Goal: Task Accomplishment & Management: Complete application form

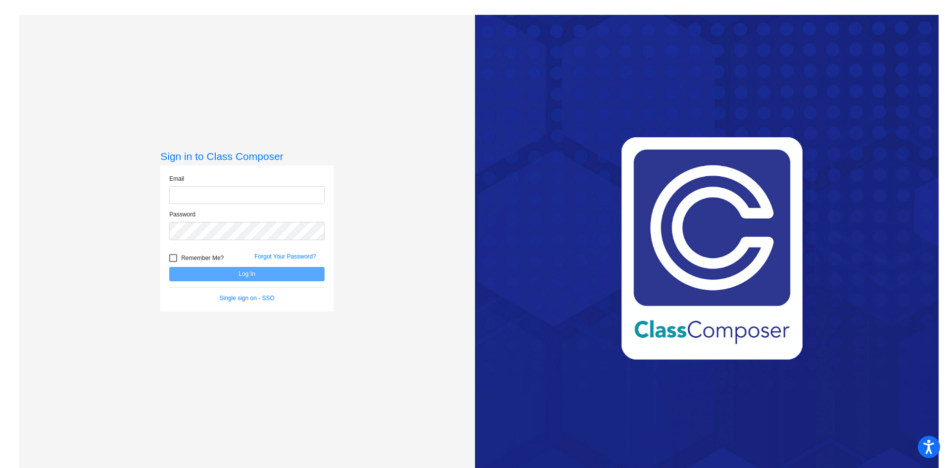
type input "[EMAIL_ADDRESS][PERSON_NAME][DOMAIN_NAME]"
click at [242, 278] on button "Log In" at bounding box center [246, 274] width 155 height 14
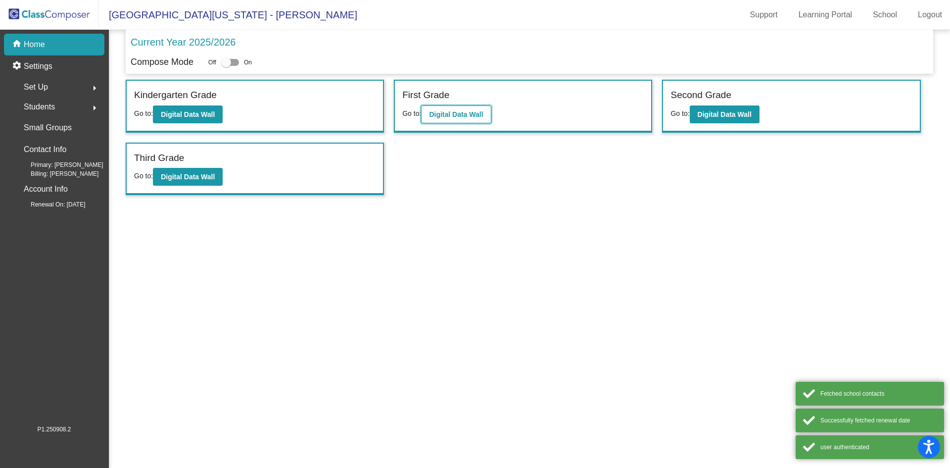
click at [449, 114] on b "Digital Data Wall" at bounding box center [456, 114] width 54 height 8
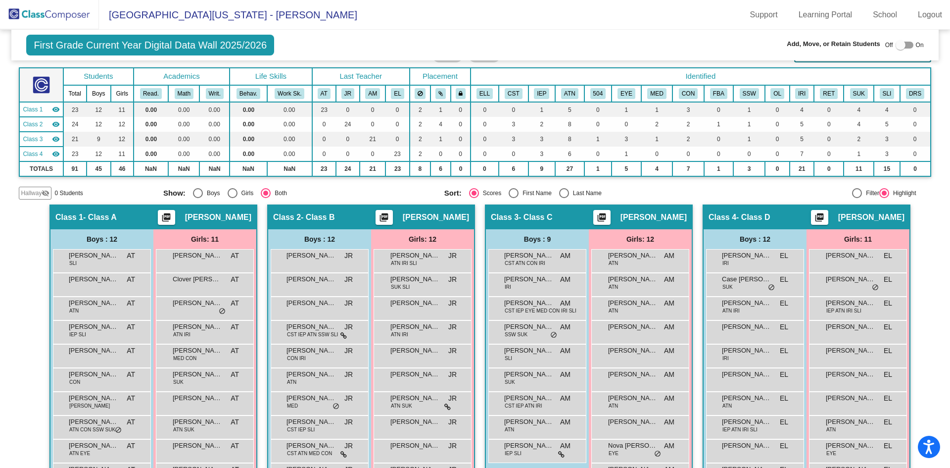
scroll to position [99, 0]
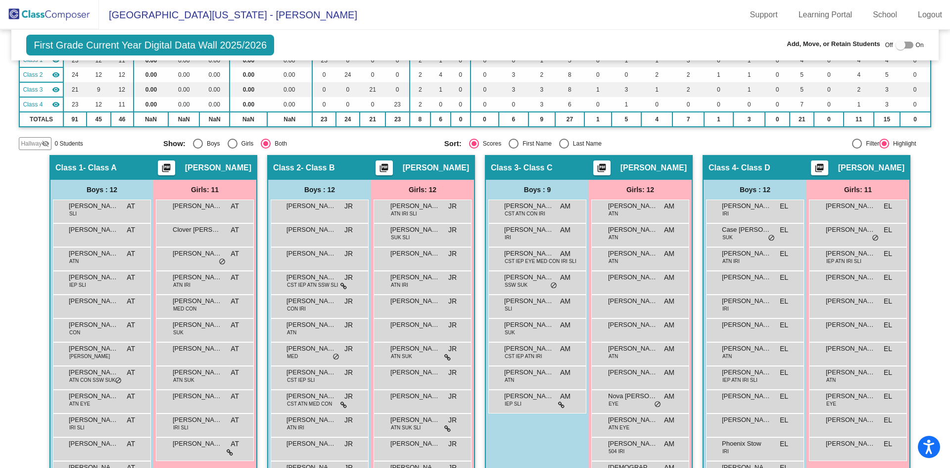
click at [56, 14] on img at bounding box center [49, 14] width 99 height 29
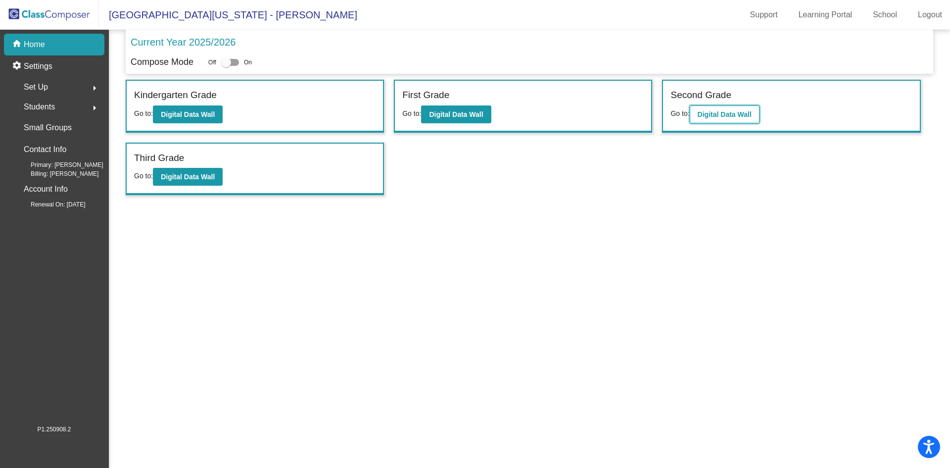
click at [718, 113] on b "Digital Data Wall" at bounding box center [725, 114] width 54 height 8
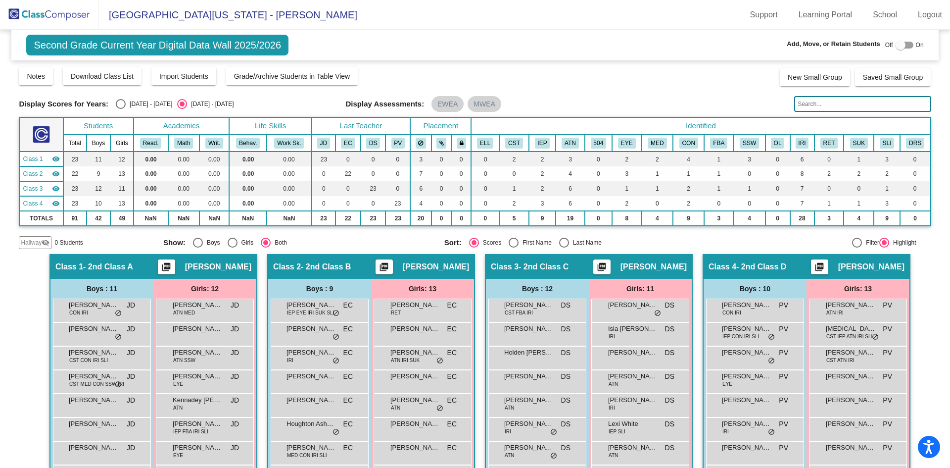
scroll to position [149, 0]
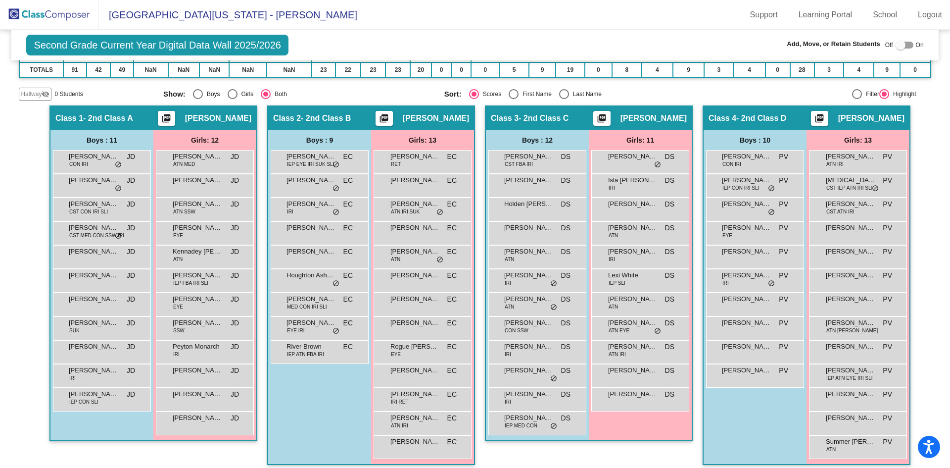
click at [898, 47] on div at bounding box center [901, 45] width 10 height 10
checkbox input "true"
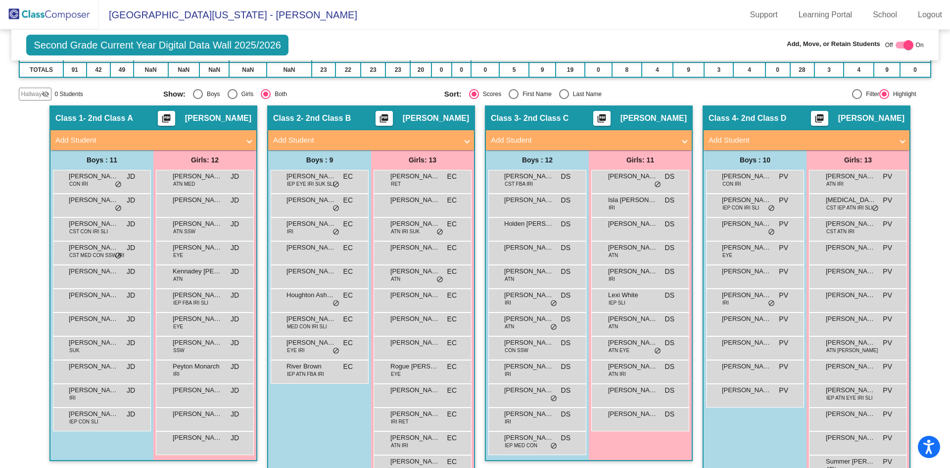
click at [672, 138] on mat-panel-title "Add Student" at bounding box center [583, 140] width 184 height 11
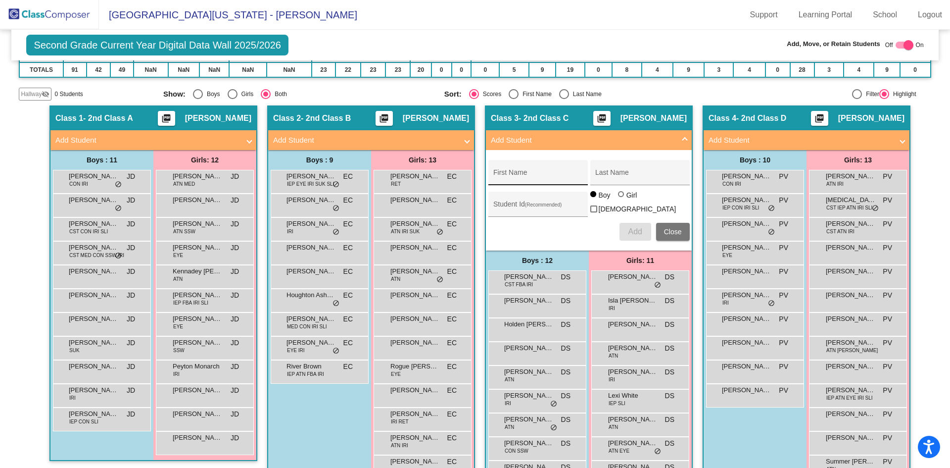
click at [564, 167] on div "First Name" at bounding box center [538, 175] width 89 height 20
type input "Asia May"
type input "[PERSON_NAME]"
type input "3610192"
click at [620, 197] on div at bounding box center [621, 194] width 6 height 6
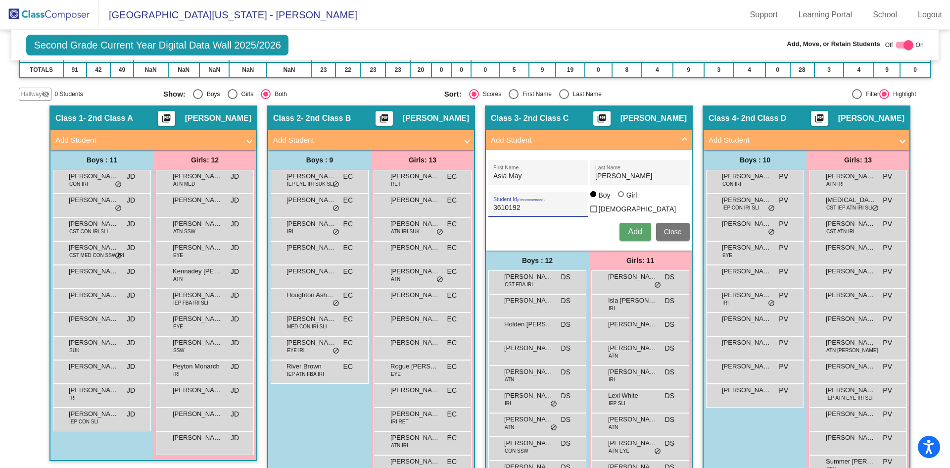
click at [622, 199] on input "Girl" at bounding box center [622, 199] width 0 height 0
radio input "true"
click at [629, 231] on span "Add" at bounding box center [635, 231] width 14 height 8
click at [683, 141] on span at bounding box center [685, 140] width 4 height 11
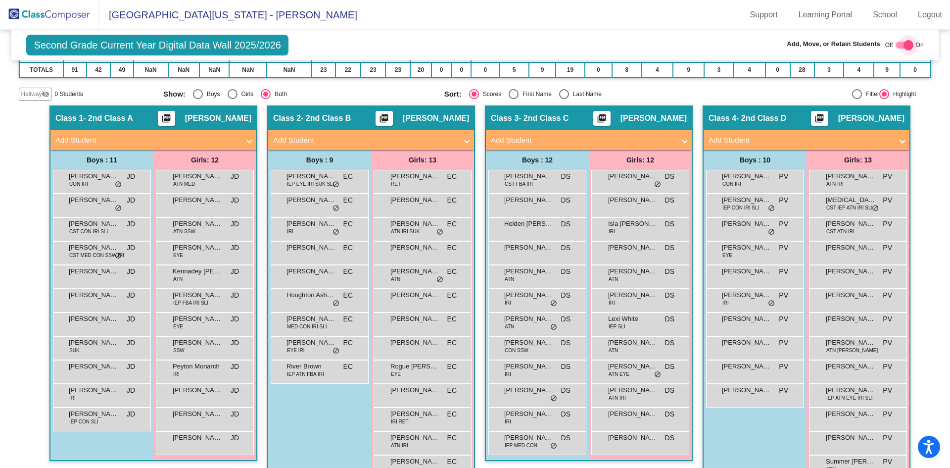
click at [904, 46] on div at bounding box center [909, 45] width 10 height 10
checkbox input "false"
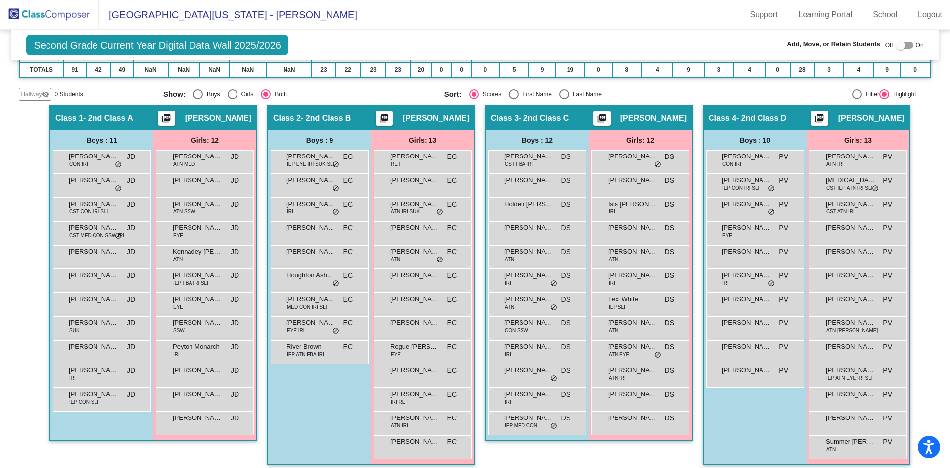
click at [43, 9] on img at bounding box center [49, 14] width 99 height 29
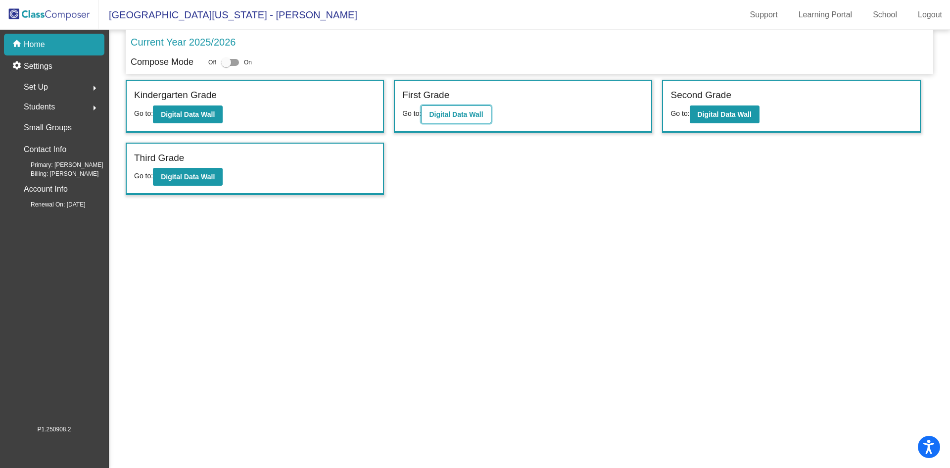
click at [461, 113] on b "Digital Data Wall" at bounding box center [456, 114] width 54 height 8
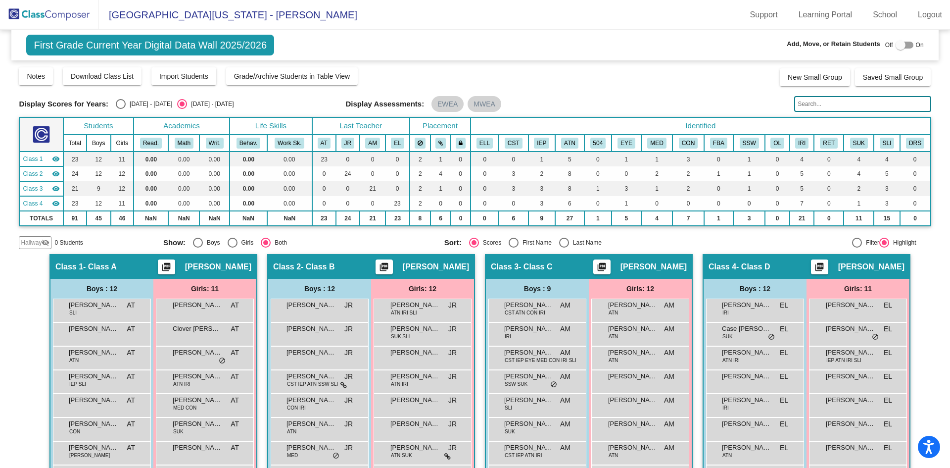
click at [896, 44] on div at bounding box center [901, 45] width 10 height 10
checkbox input "true"
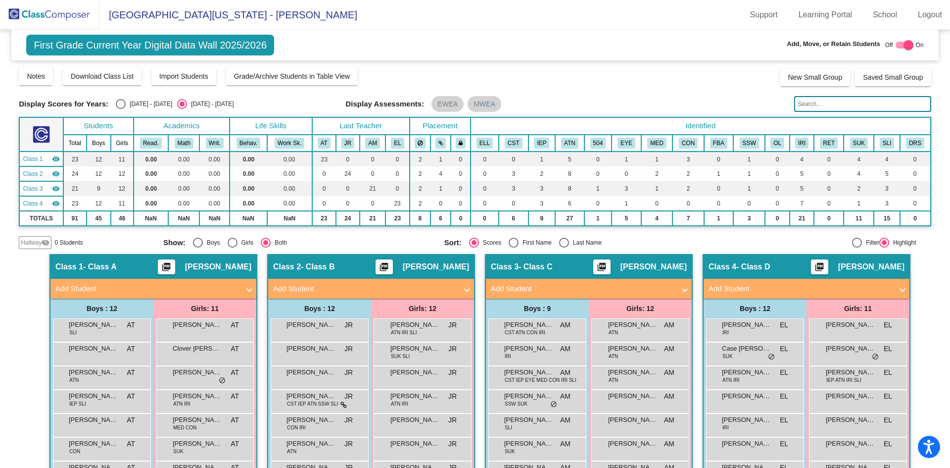
click at [680, 290] on span "Add Student" at bounding box center [587, 288] width 192 height 11
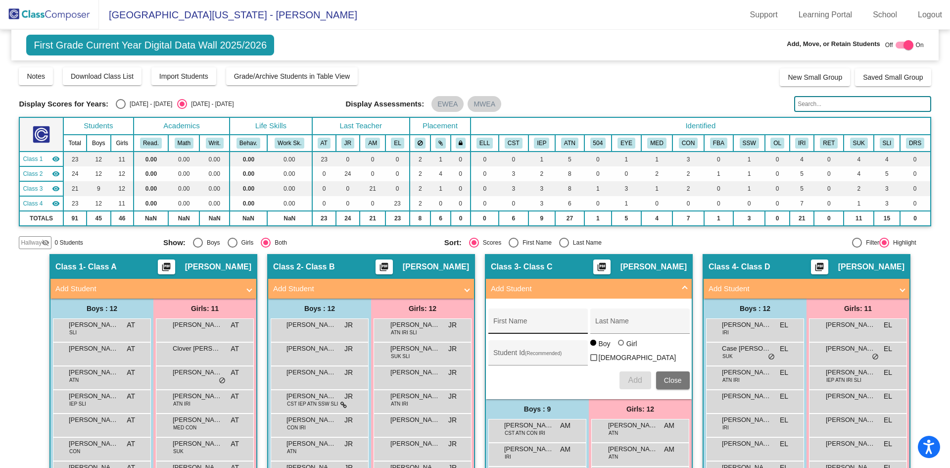
click at [531, 320] on div "First Name" at bounding box center [538, 324] width 89 height 20
type input "[PERSON_NAME]"
click at [531, 320] on div "[PERSON_NAME] First Name" at bounding box center [538, 324] width 89 height 20
type input "L"
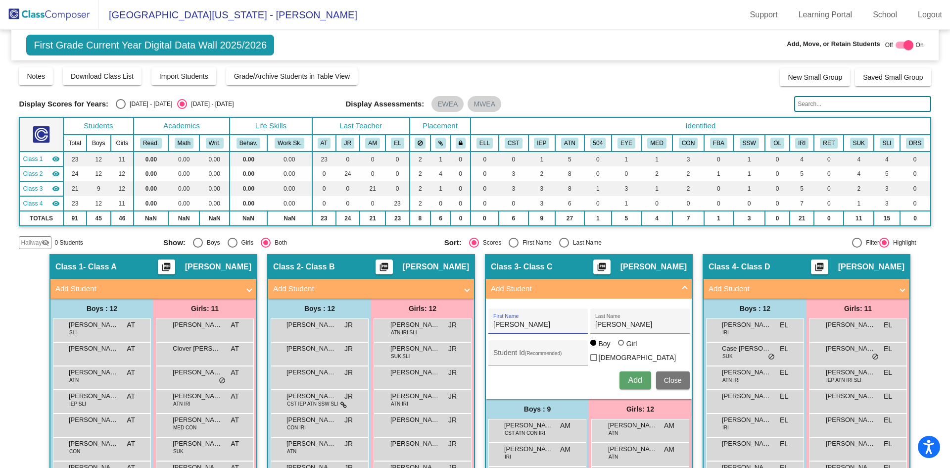
type input "[PERSON_NAME]"
click at [516, 348] on div "Student Id (Recommended)" at bounding box center [538, 355] width 89 height 20
type input "3710202"
click at [633, 378] on span "Add" at bounding box center [635, 380] width 14 height 8
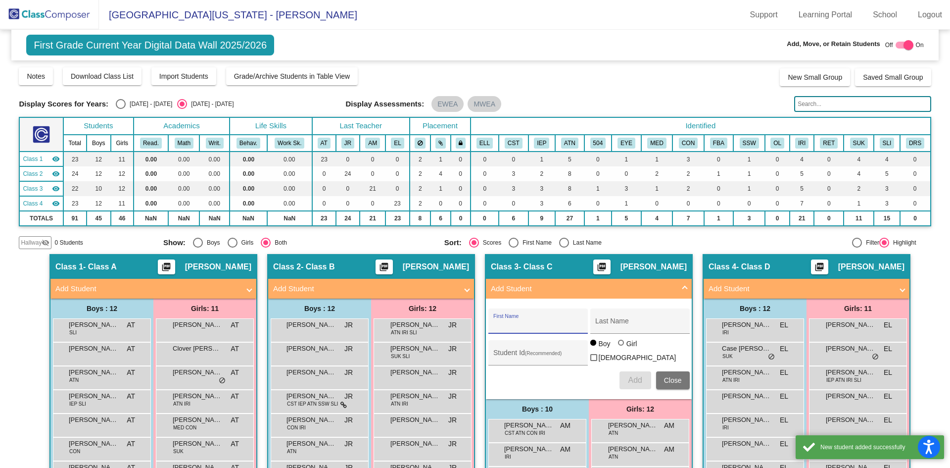
click at [683, 288] on span at bounding box center [685, 288] width 4 height 11
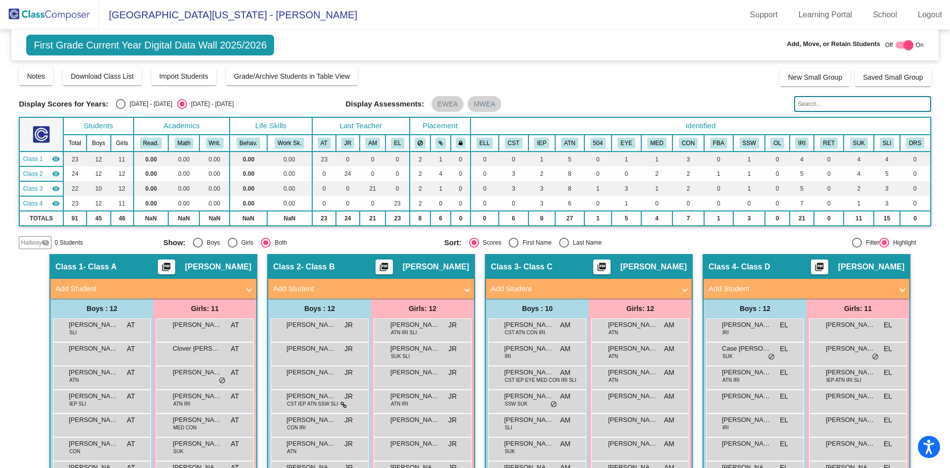
click at [904, 44] on div at bounding box center [909, 45] width 10 height 10
checkbox input "false"
